Goal: Navigation & Orientation: Find specific page/section

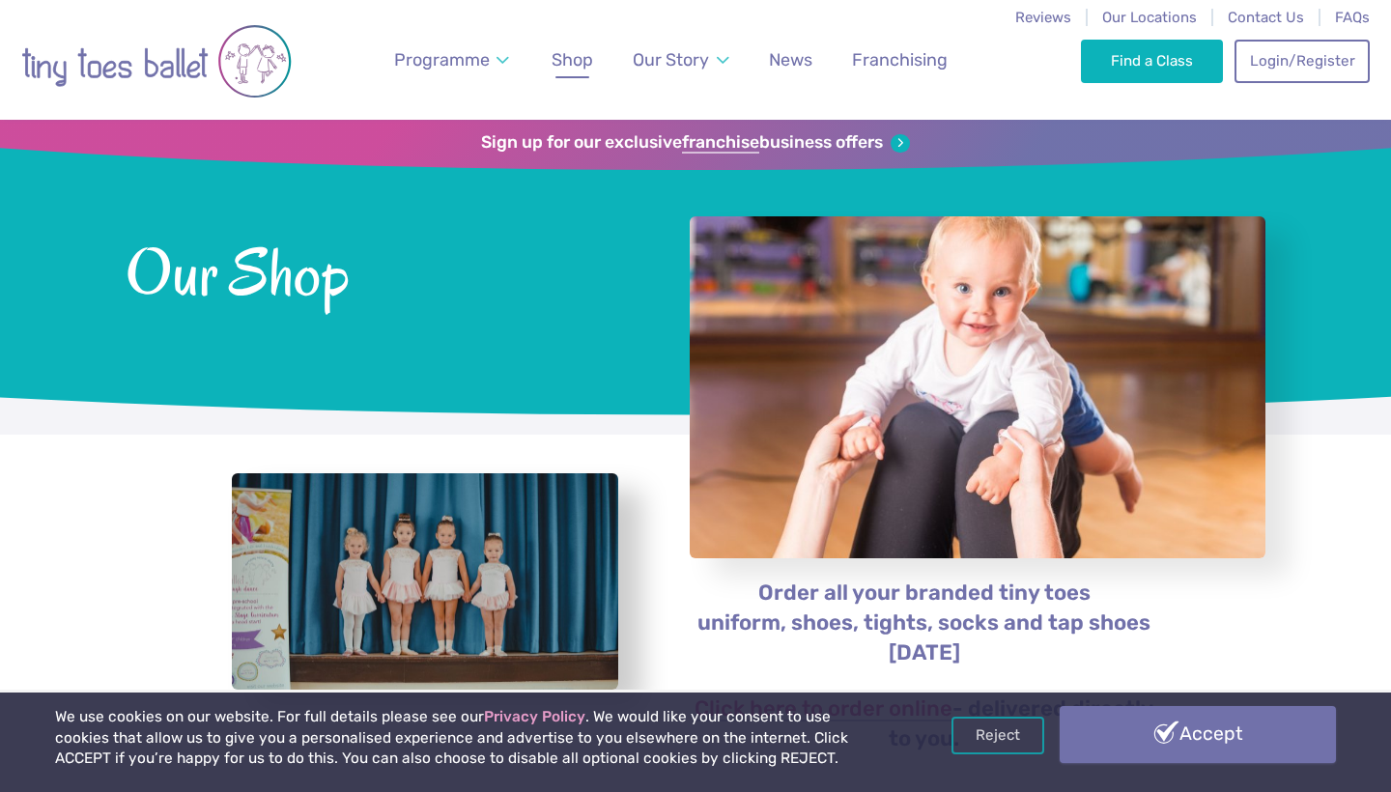
click at [1107, 742] on link "Accept" at bounding box center [1198, 734] width 276 height 56
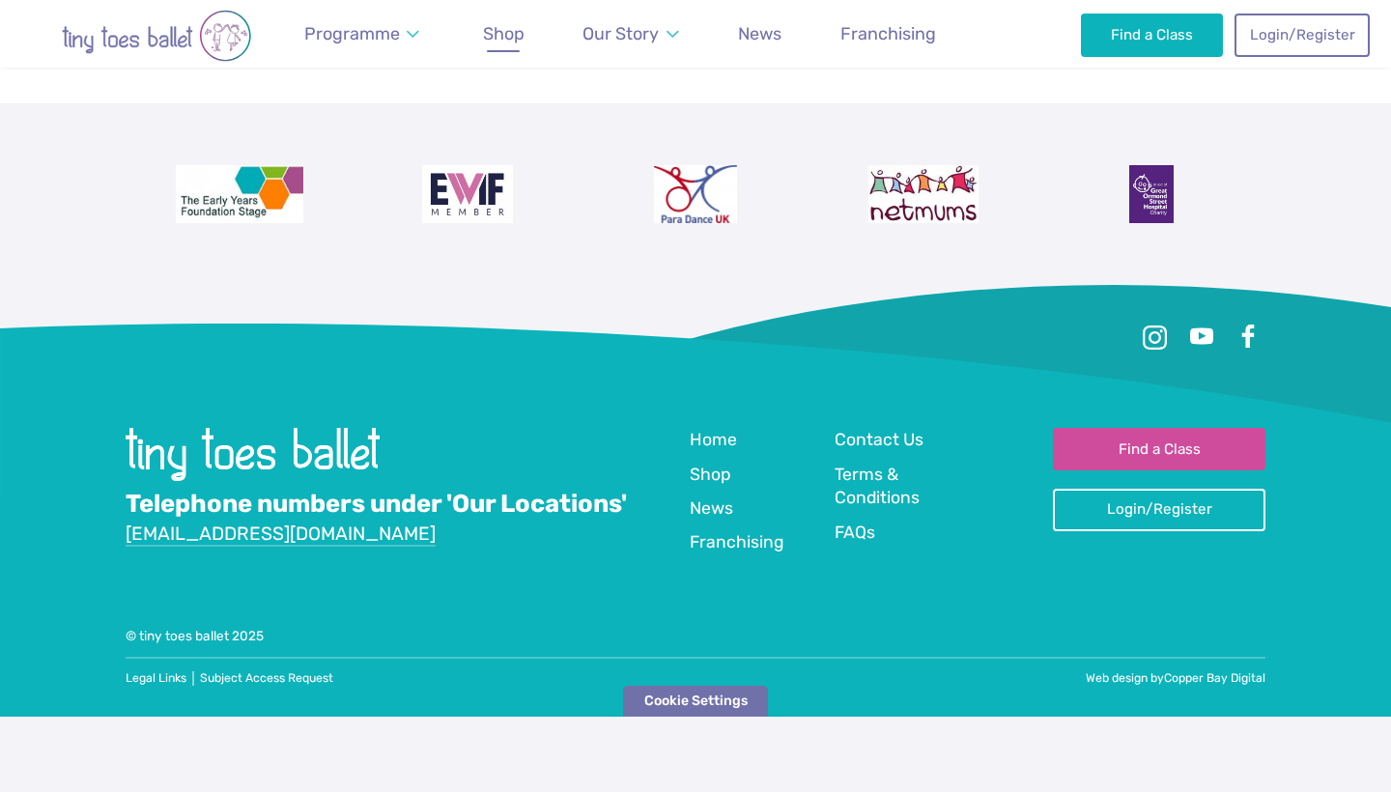
scroll to position [734, 0]
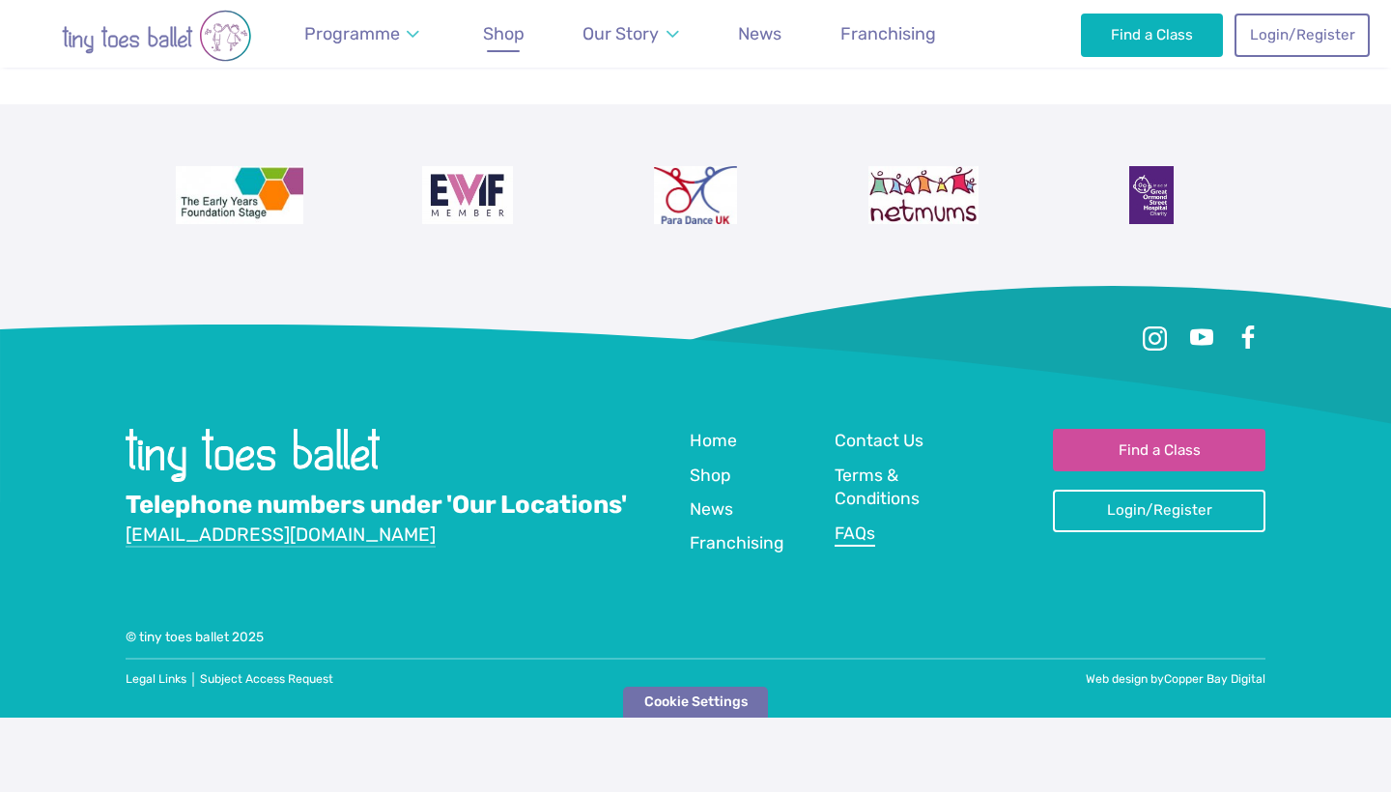
click at [835, 524] on span "FAQs" at bounding box center [855, 533] width 41 height 19
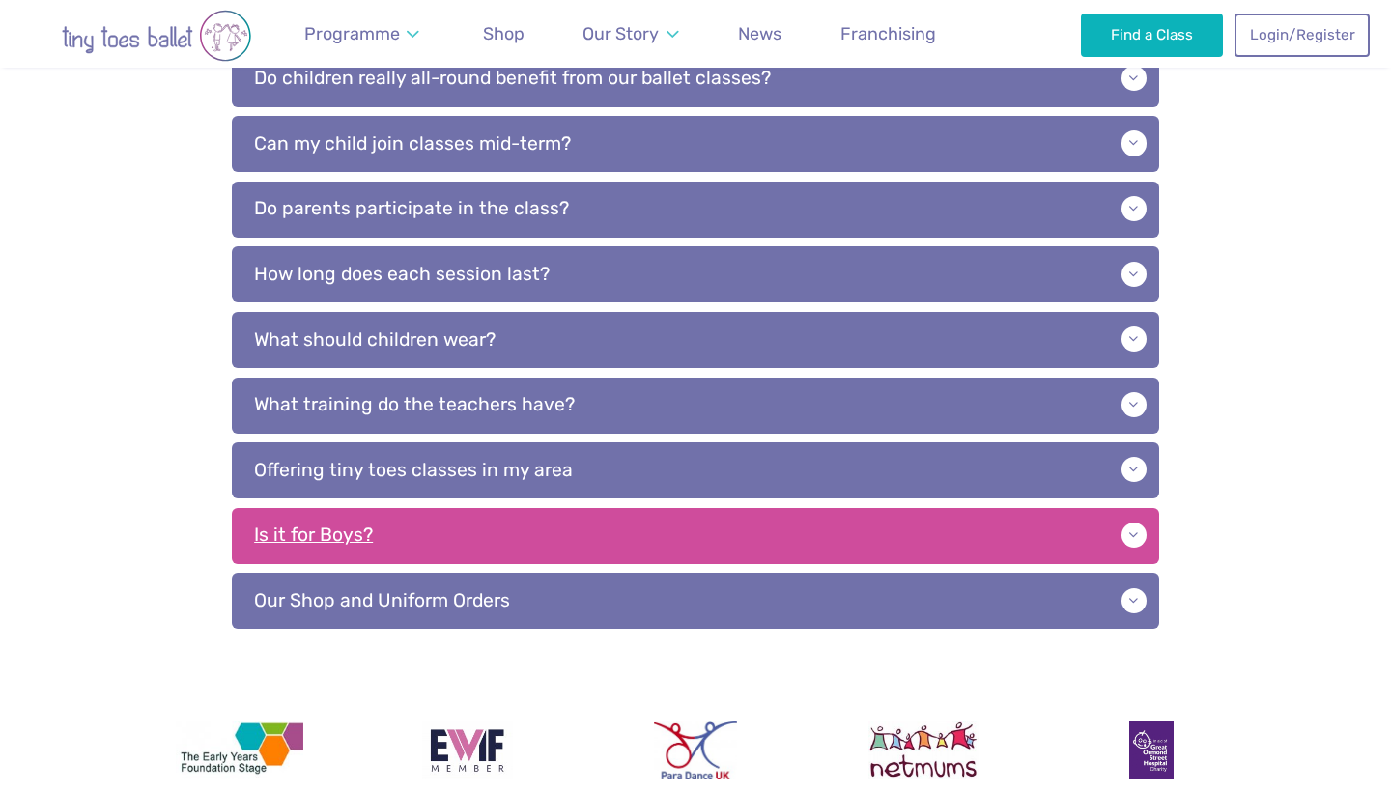
scroll to position [1147, 0]
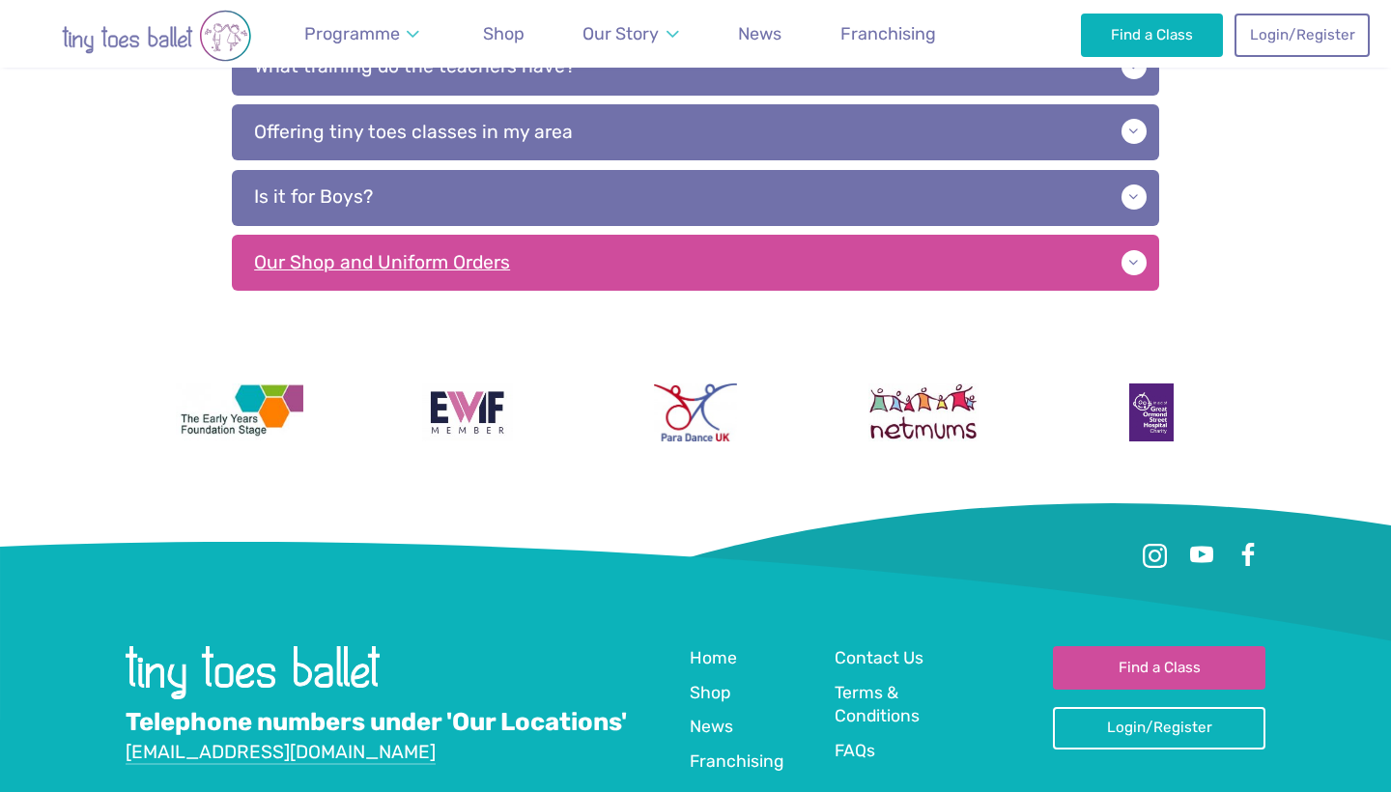
click at [799, 245] on p "Our Shop and Uniform Orders" at bounding box center [695, 263] width 927 height 56
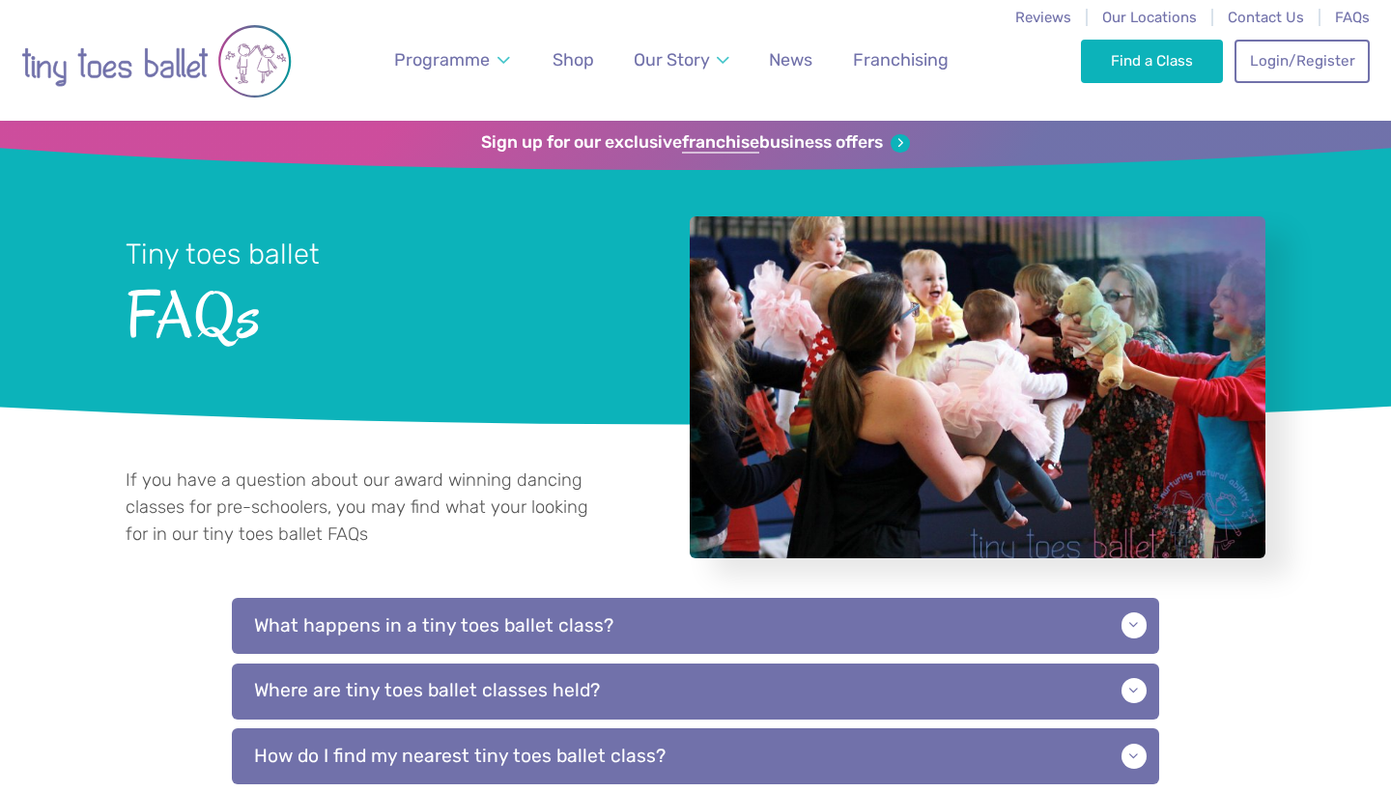
scroll to position [0, 0]
click at [552, 56] on span "Shop" at bounding box center [573, 59] width 42 height 20
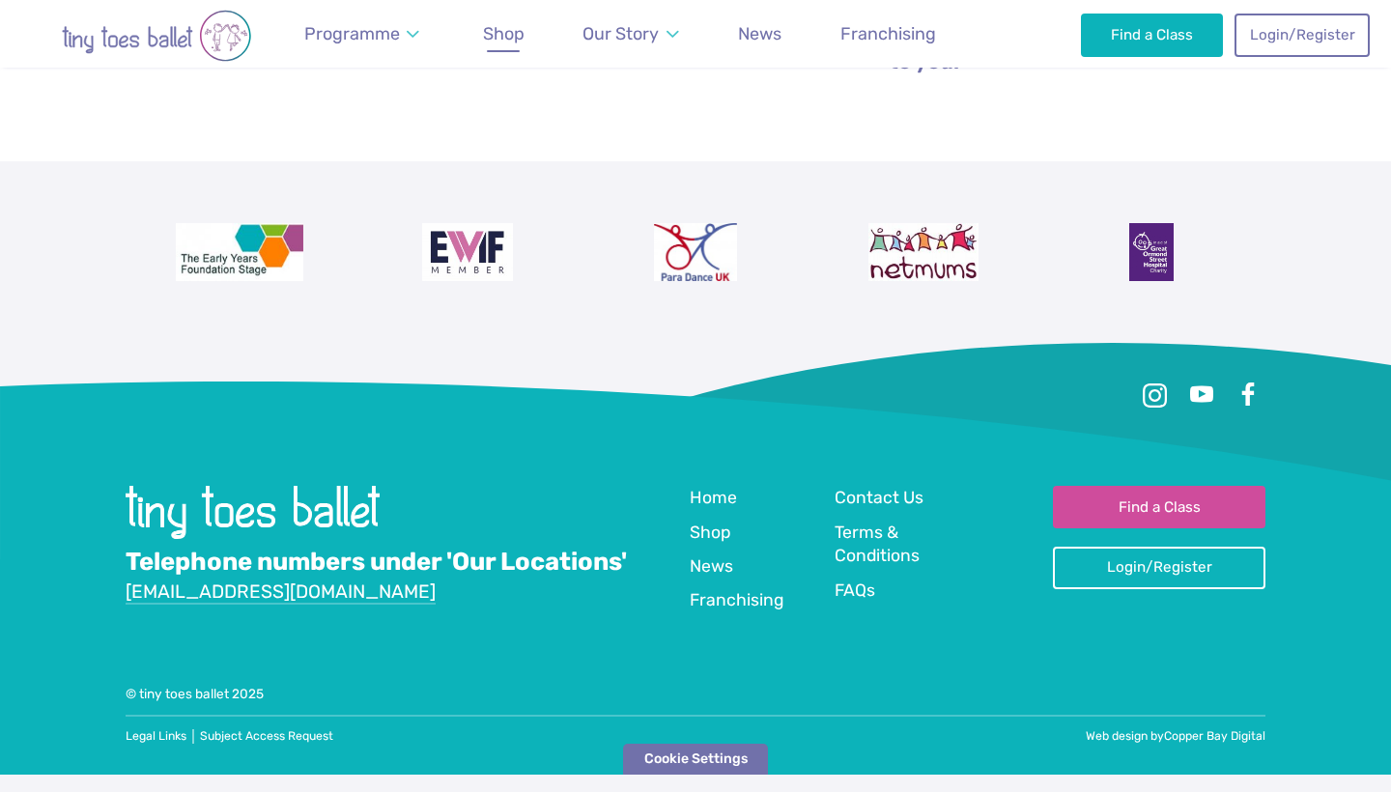
scroll to position [696, 0]
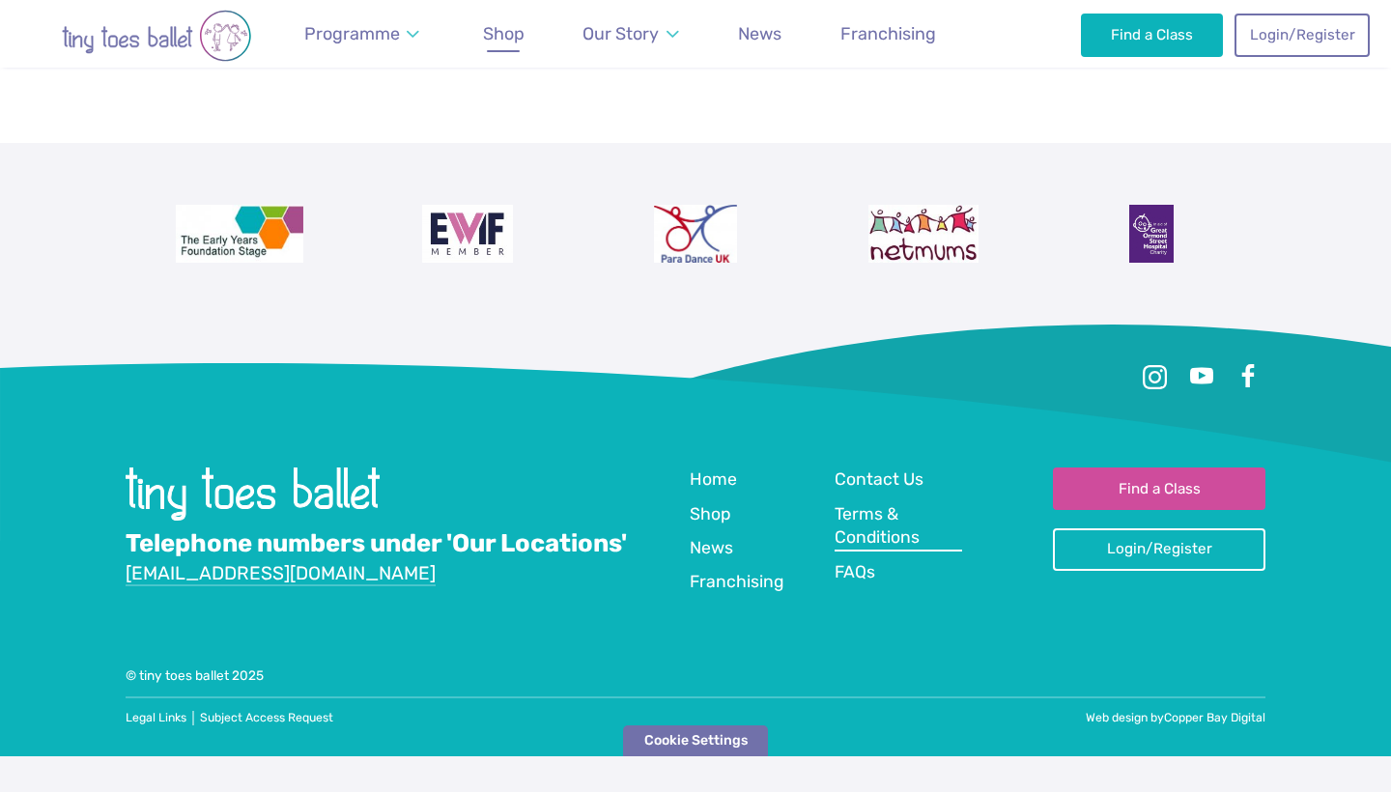
click at [846, 519] on span "Terms & Conditions" at bounding box center [877, 525] width 85 height 43
